Goal: Task Accomplishment & Management: Complete application form

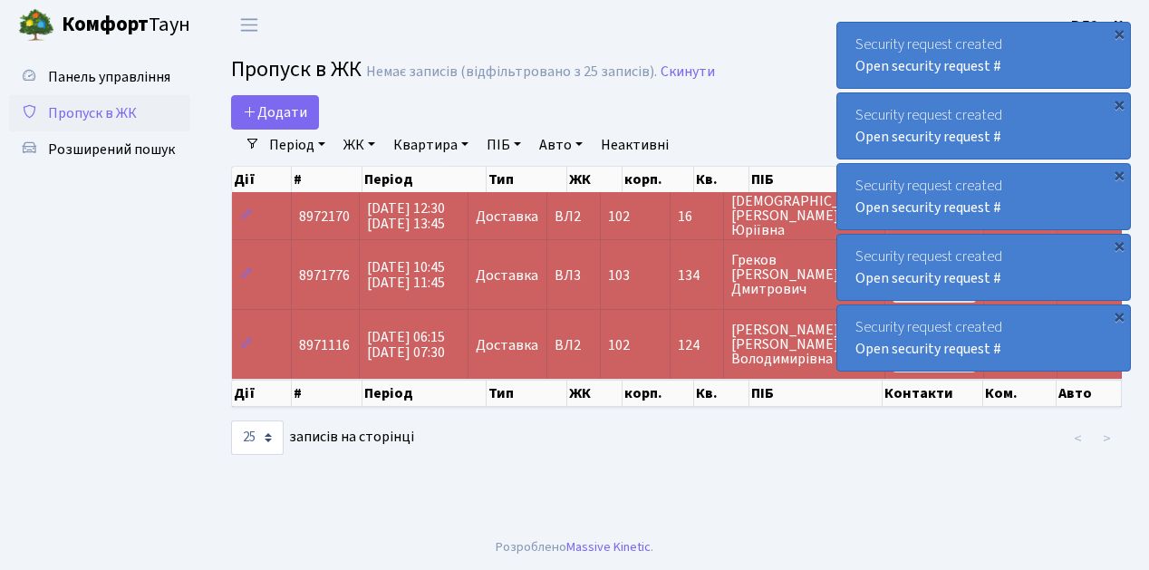
select select "25"
click at [77, 115] on span "Пропуск в ЖК" at bounding box center [92, 113] width 89 height 20
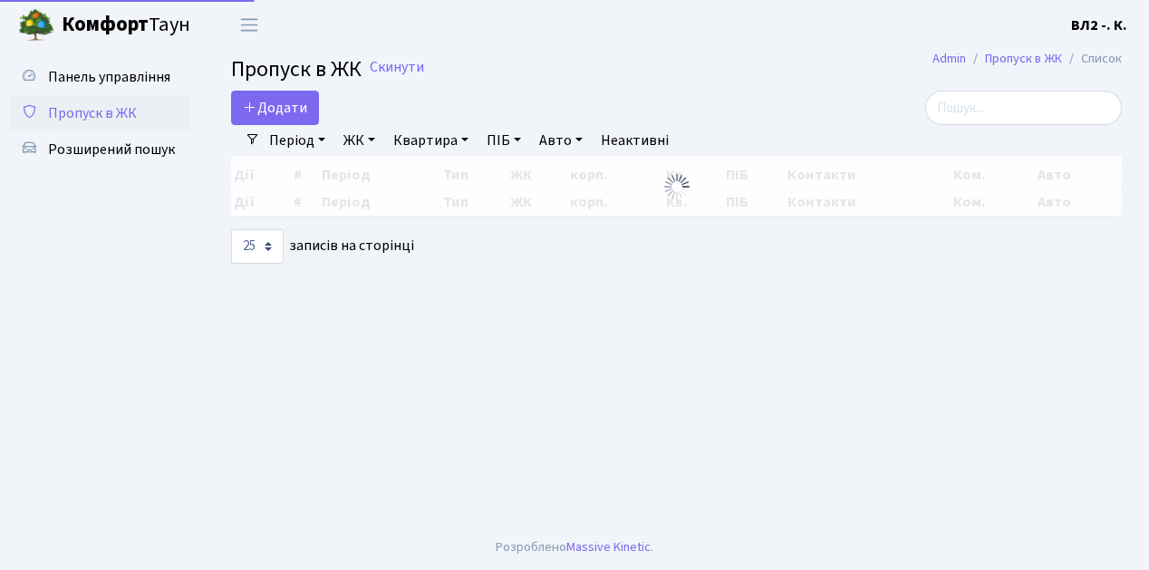
select select "25"
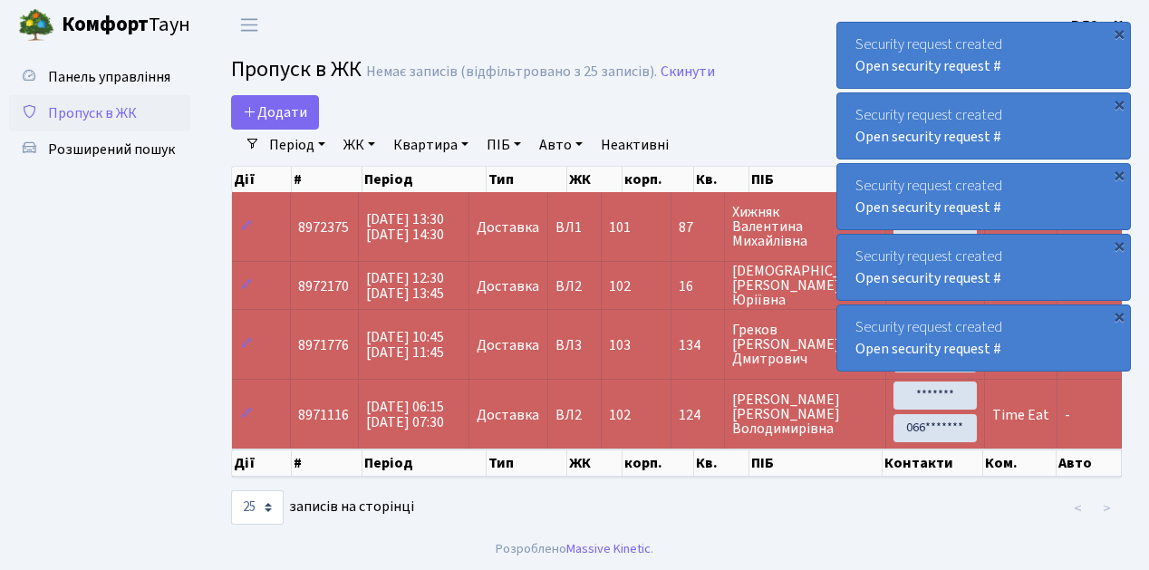
click at [107, 107] on span "Пропуск в ЖК" at bounding box center [92, 113] width 89 height 20
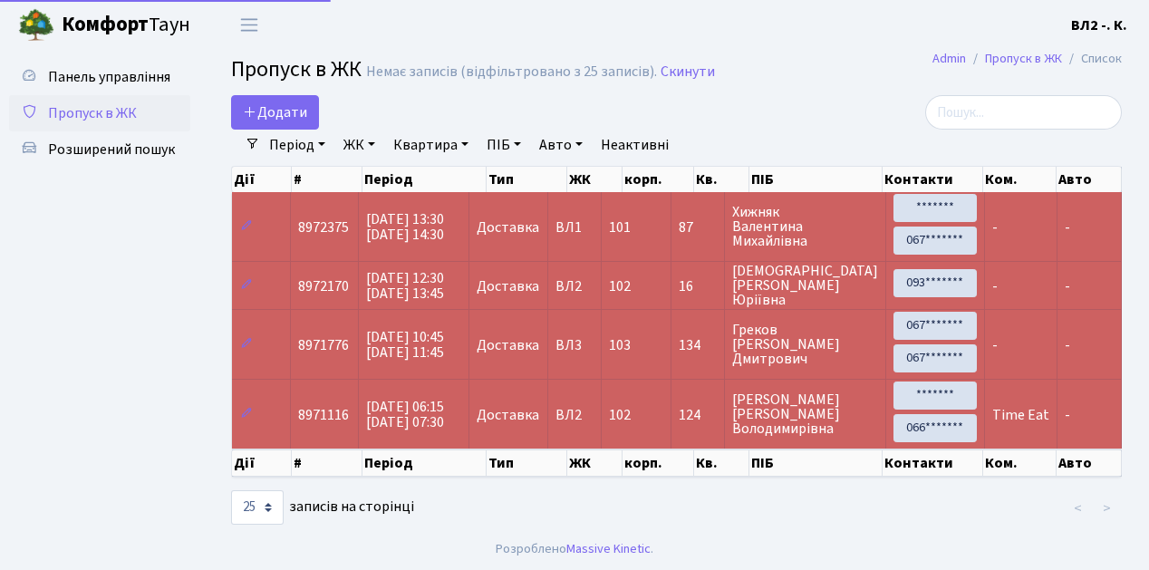
select select "25"
click at [115, 152] on span "Розширений пошук" at bounding box center [111, 150] width 127 height 20
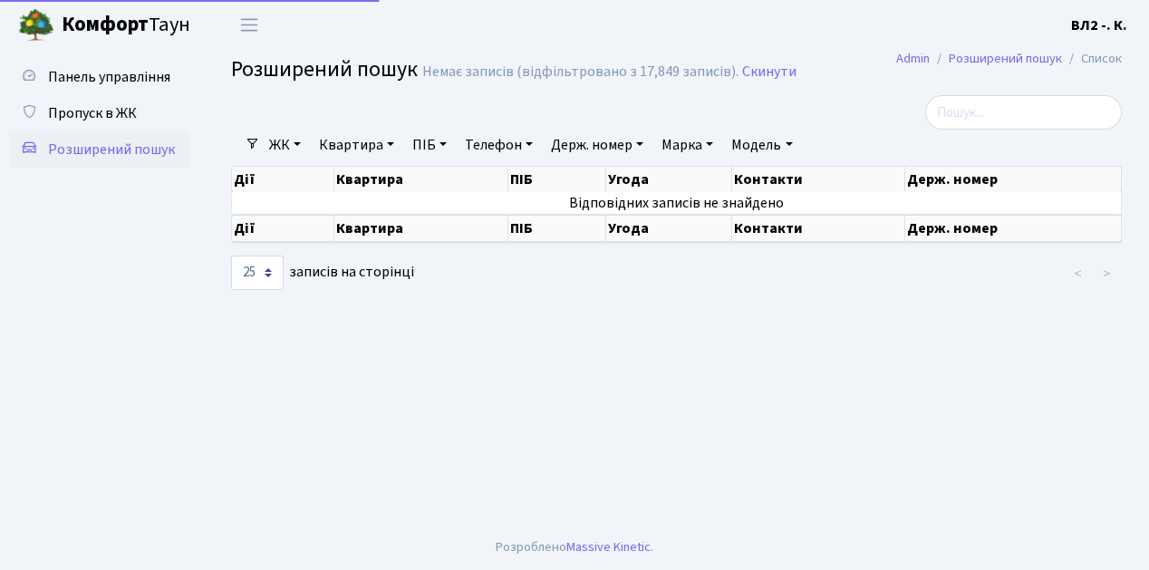
select select "25"
click at [358, 149] on link "Квартира" at bounding box center [357, 145] width 90 height 31
click at [367, 184] on input "text" at bounding box center [366, 180] width 106 height 34
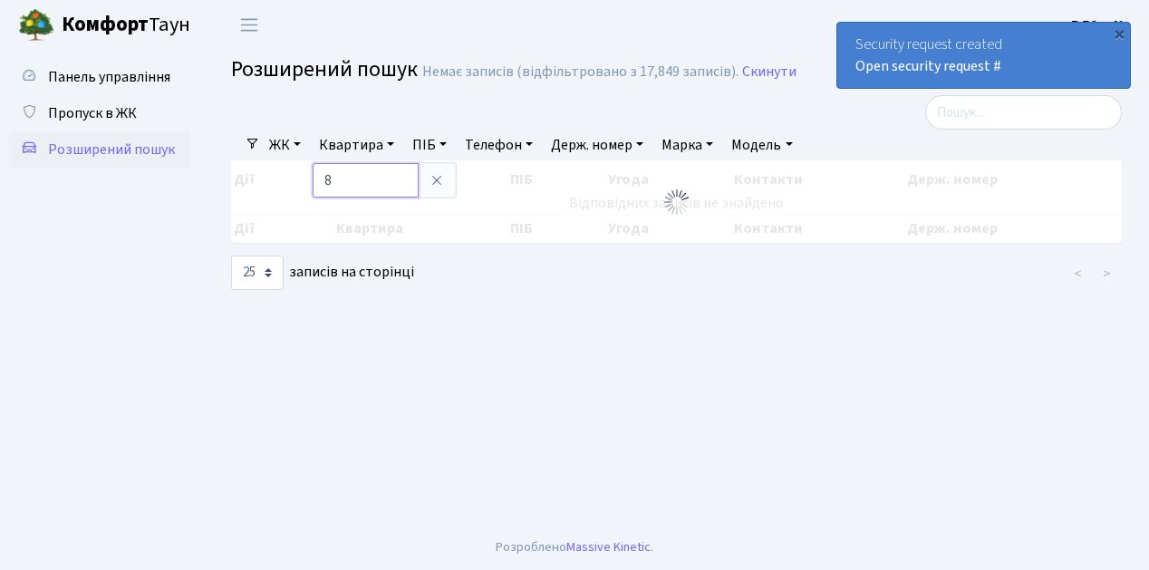
type input "8"
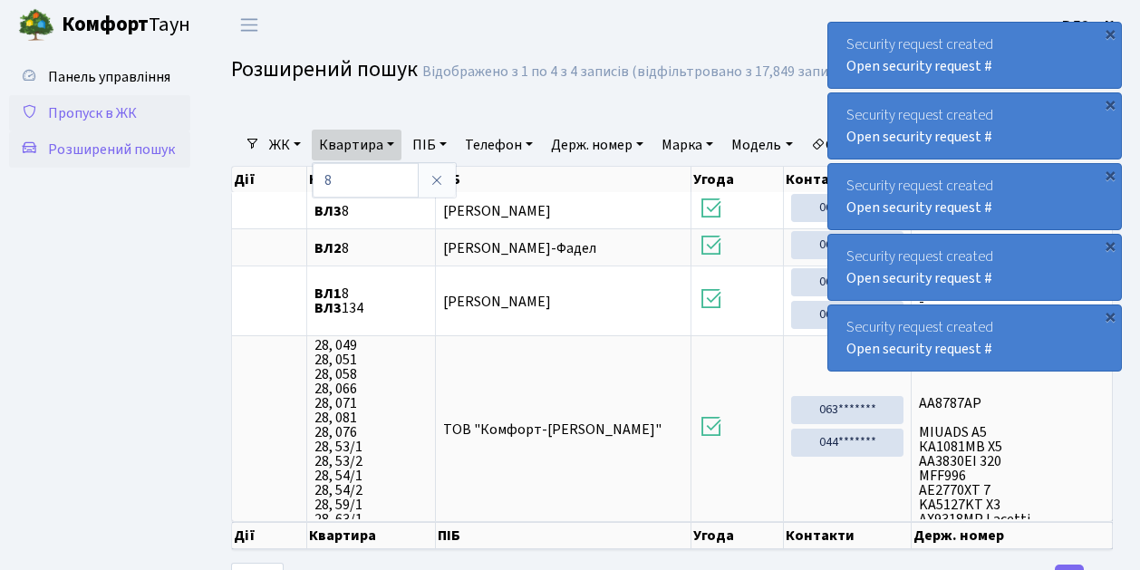
click at [96, 118] on span "Пропуск в ЖК" at bounding box center [92, 113] width 89 height 20
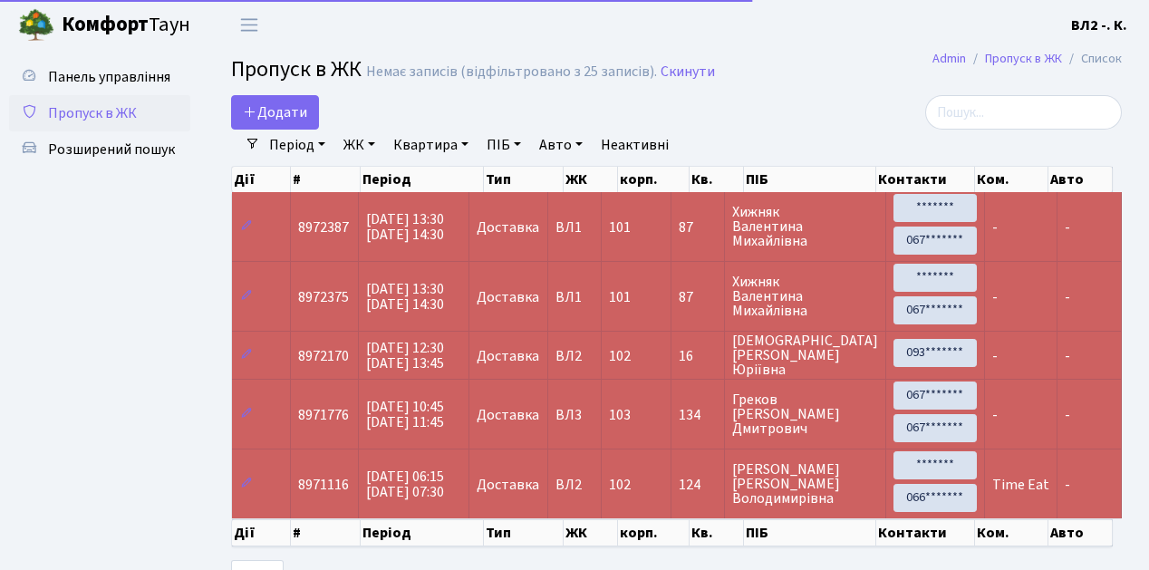
select select "25"
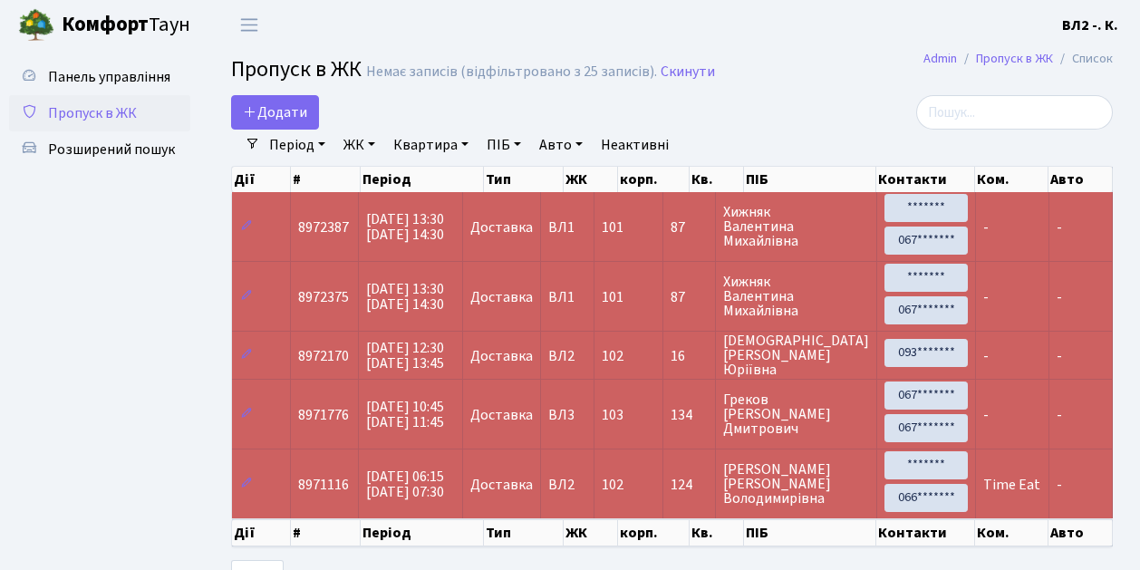
click at [104, 111] on span "Пропуск в ЖК" at bounding box center [92, 113] width 89 height 20
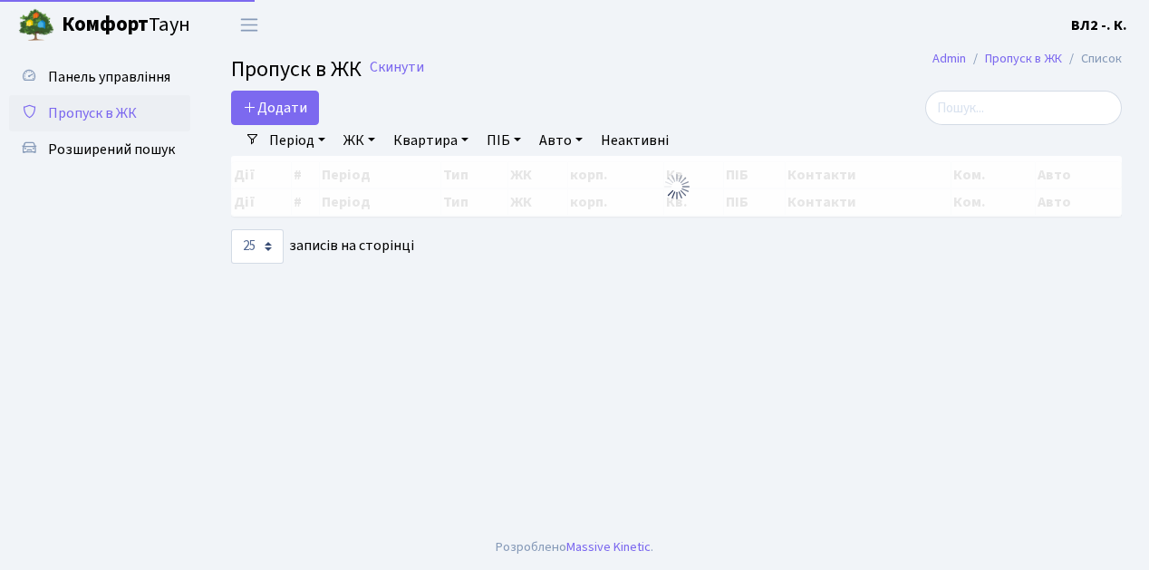
select select "25"
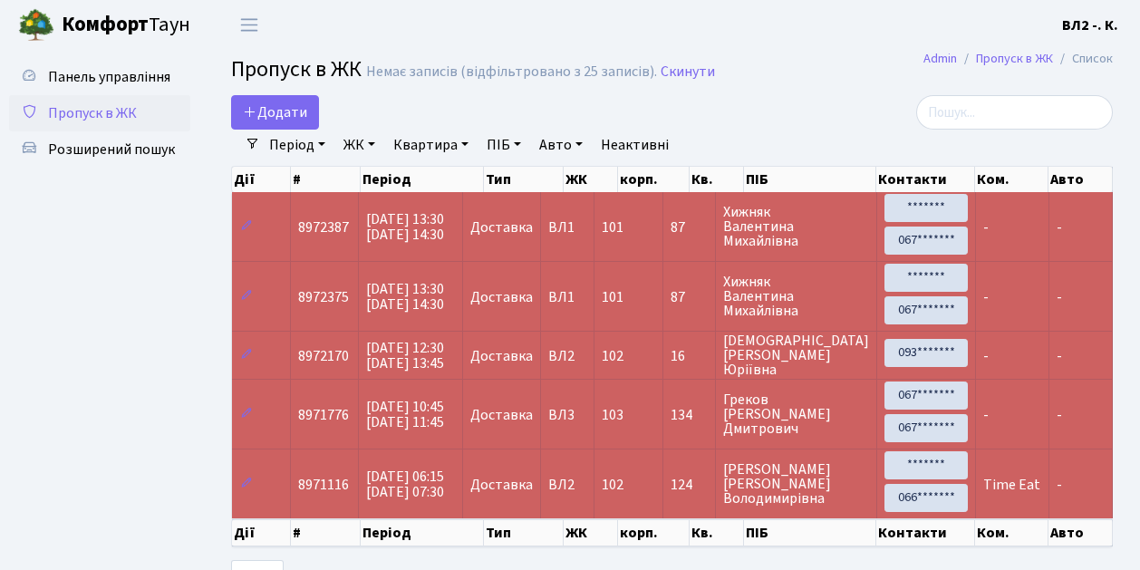
click at [92, 108] on span "Пропуск в ЖК" at bounding box center [92, 113] width 89 height 20
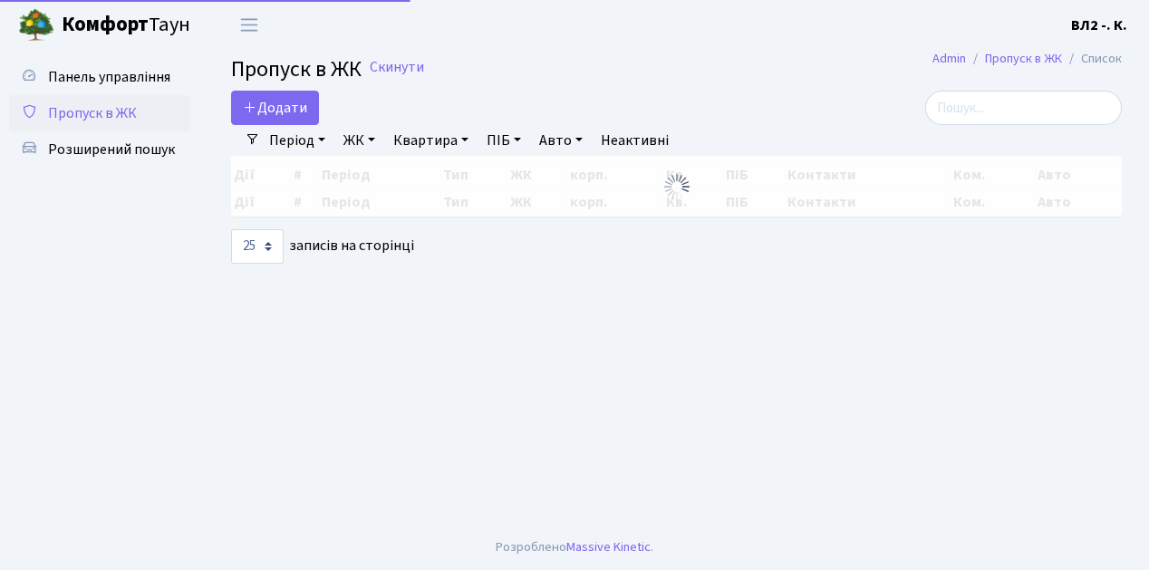
select select "25"
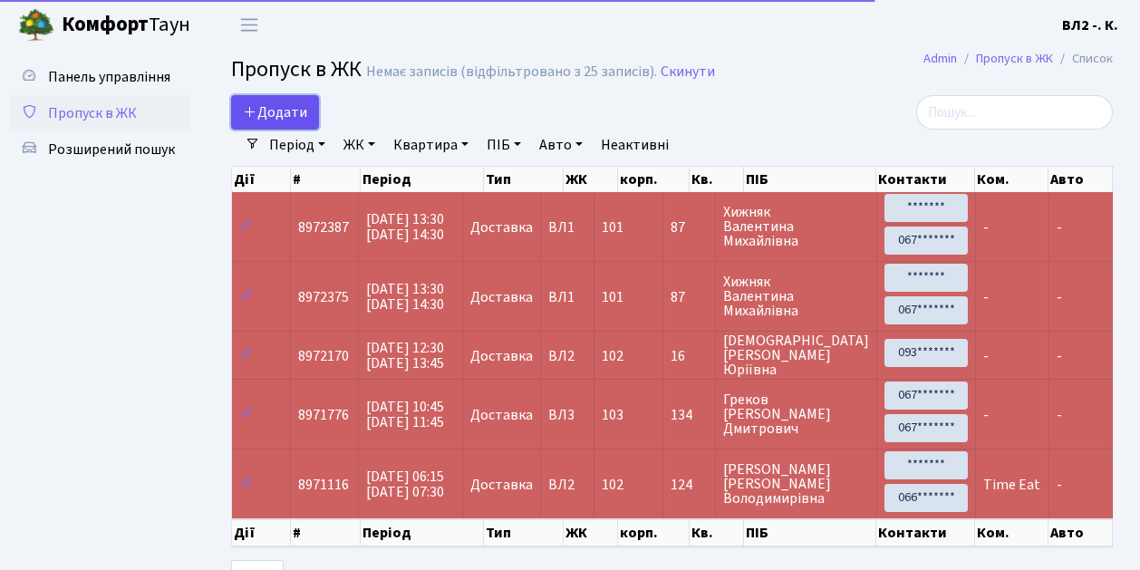
click at [265, 109] on span "Додати" at bounding box center [275, 112] width 64 height 20
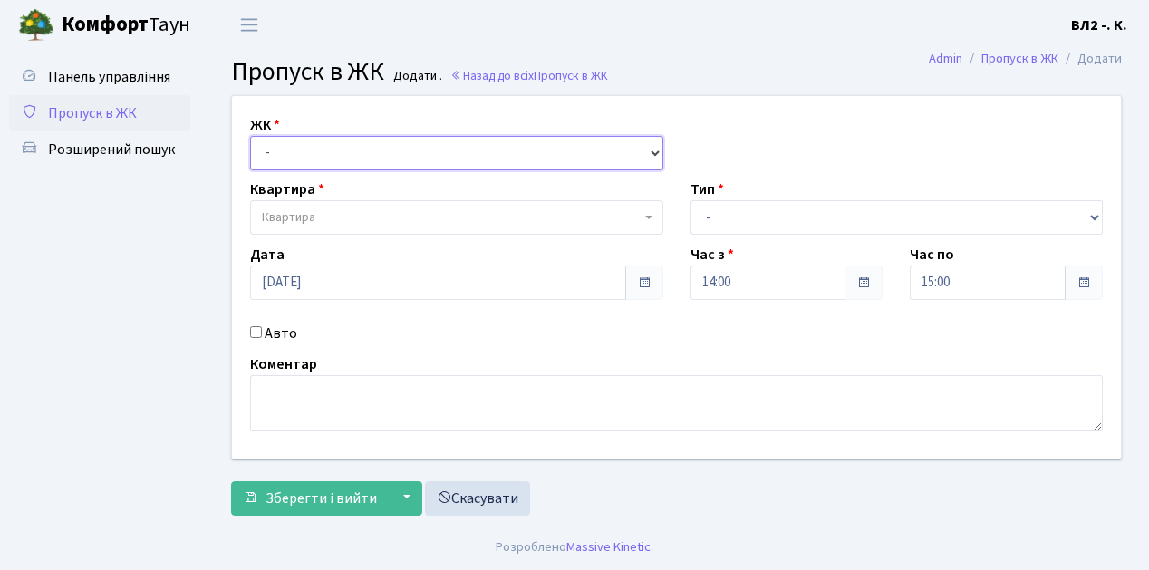
click at [273, 150] on select "- [STREET_ADDRESS][PERSON_NAME]" at bounding box center [456, 153] width 413 height 34
select select "317"
click at [250, 136] on select "- [STREET_ADDRESS][PERSON_NAME]" at bounding box center [456, 153] width 413 height 34
select select
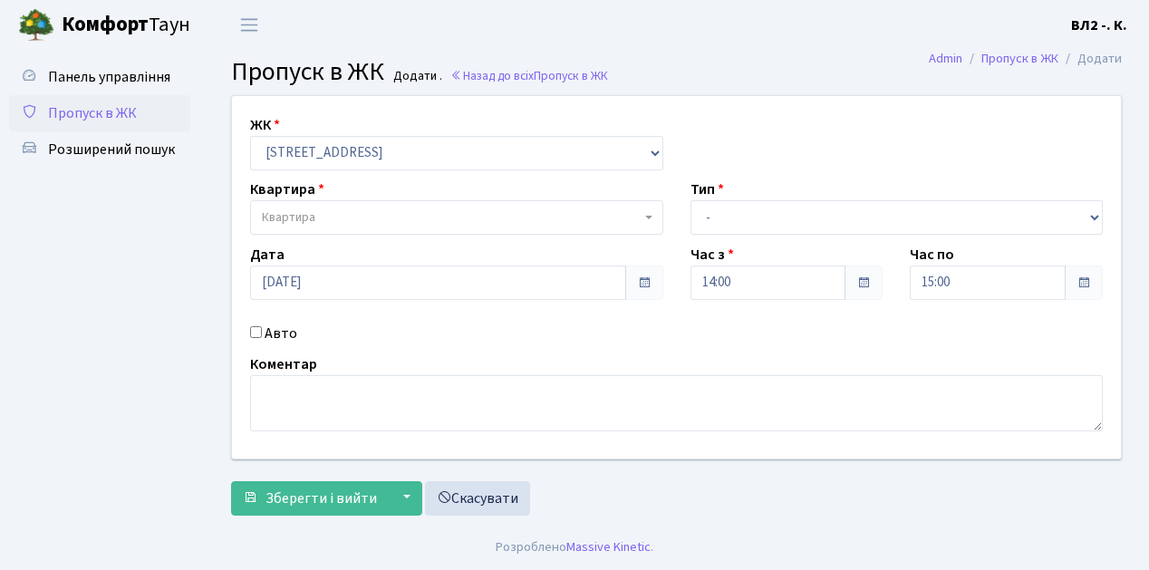
click at [326, 216] on span "Квартира" at bounding box center [451, 217] width 379 height 18
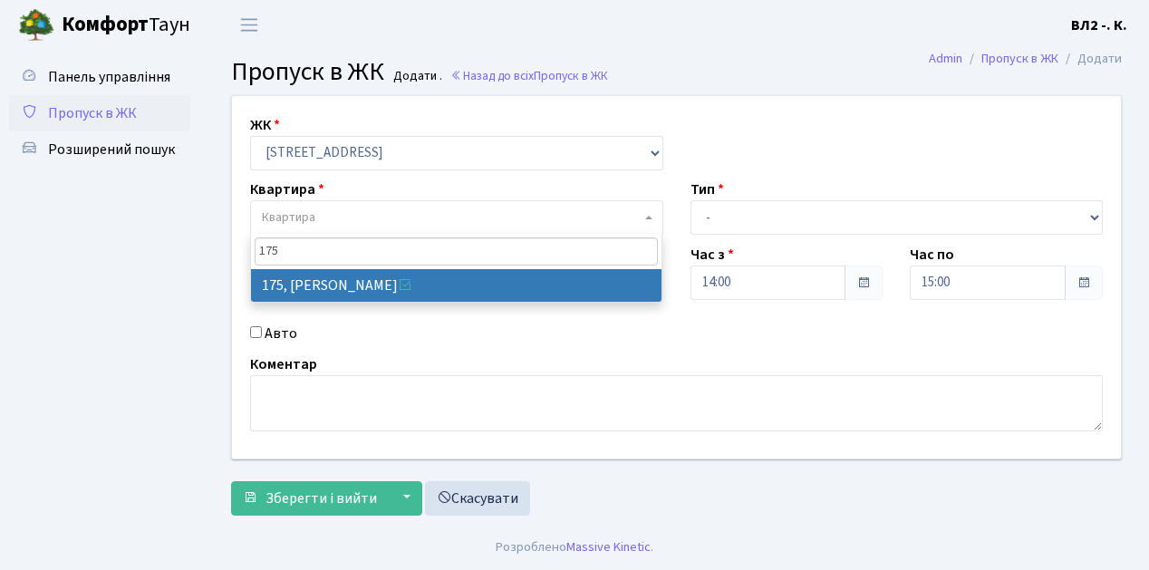
type input "175"
select select "38461"
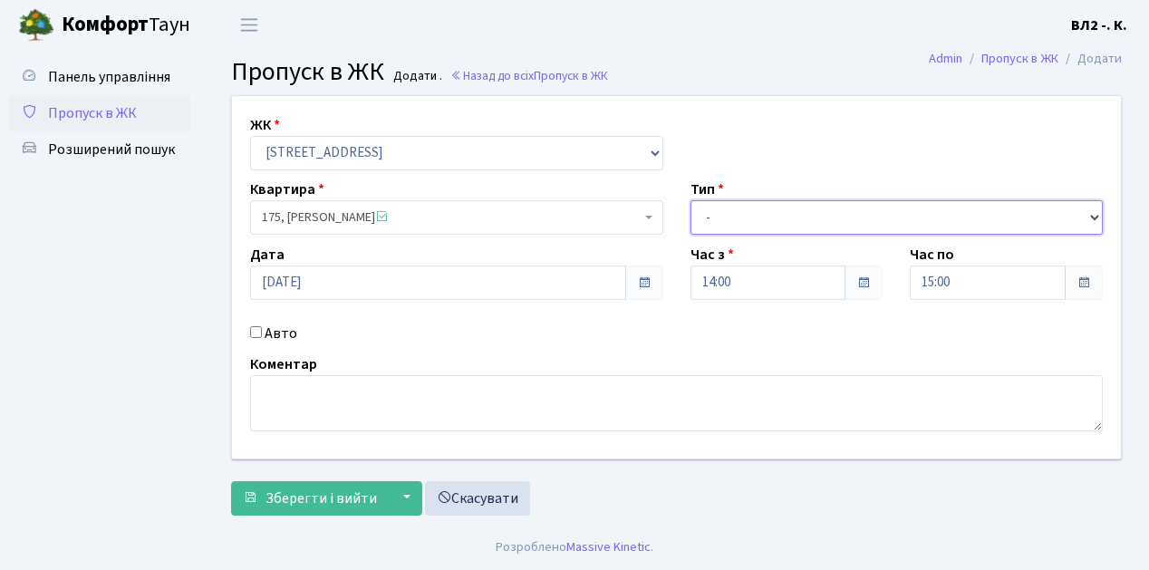
click at [727, 217] on select "- Доставка Таксі Гості Сервіс" at bounding box center [897, 217] width 413 height 34
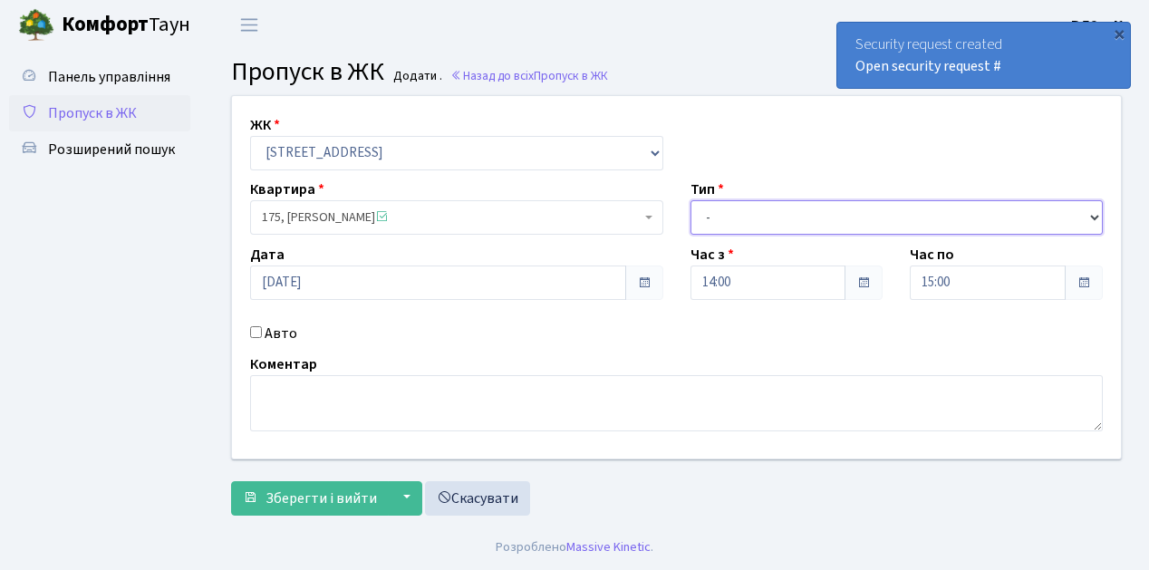
select select "1"
click at [691, 200] on select "- Доставка Таксі Гості Сервіс" at bounding box center [897, 217] width 413 height 34
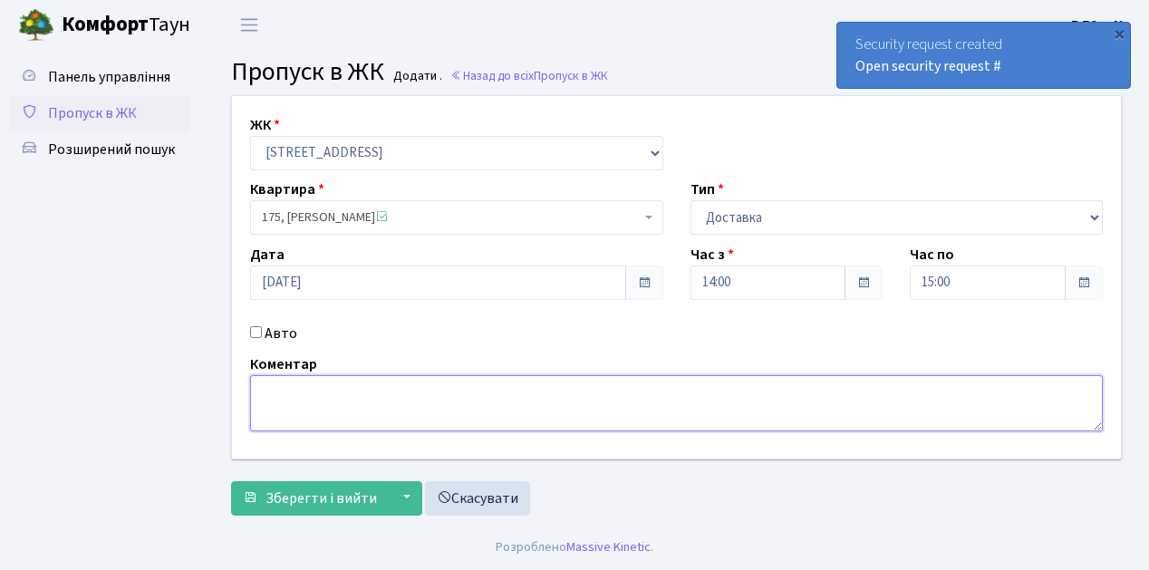
click at [286, 402] on textarea at bounding box center [676, 403] width 853 height 56
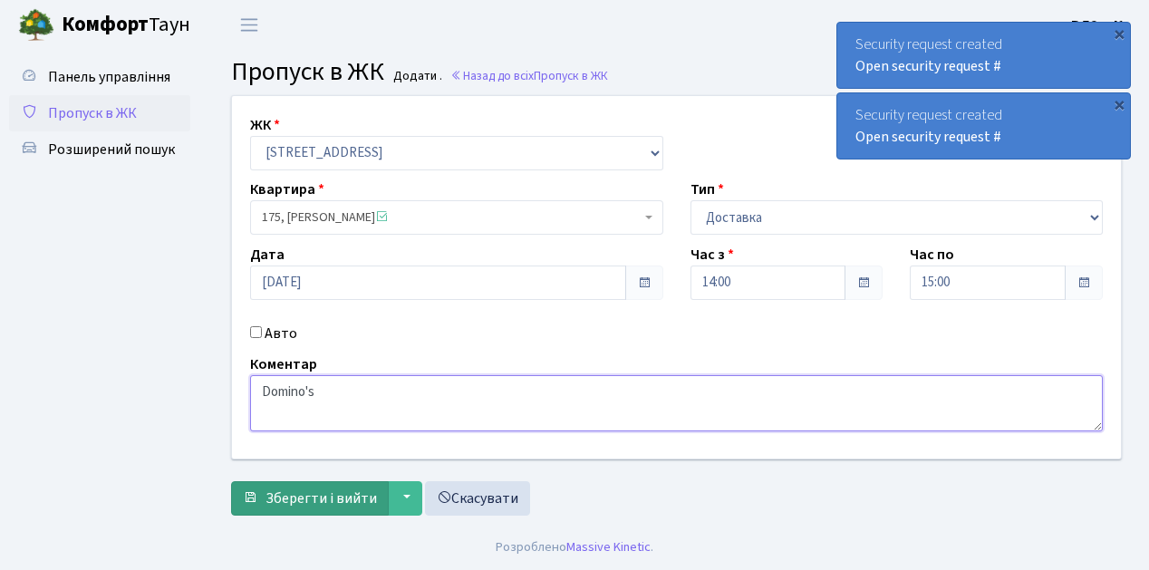
type textarea "Domino's"
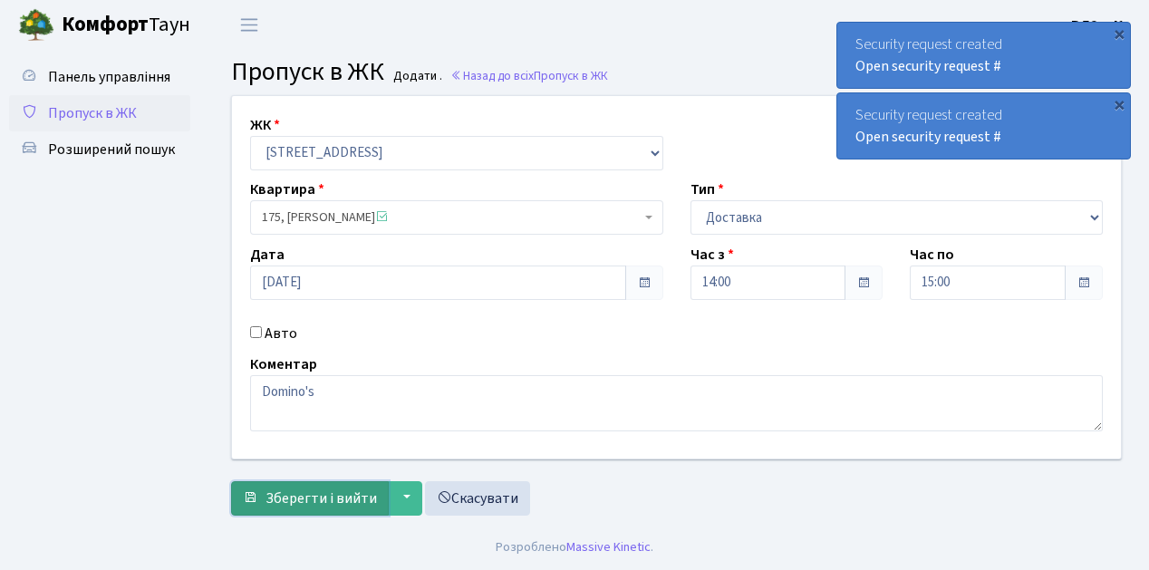
click at [323, 489] on span "Зберегти і вийти" at bounding box center [321, 499] width 111 height 20
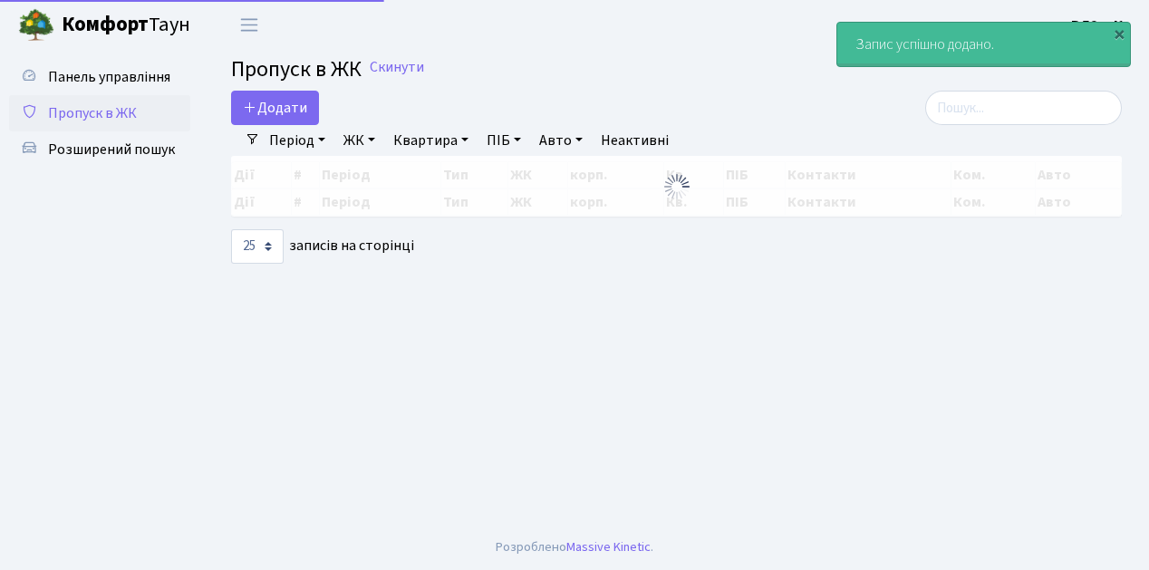
select select "25"
